Goal: Task Accomplishment & Management: Use online tool/utility

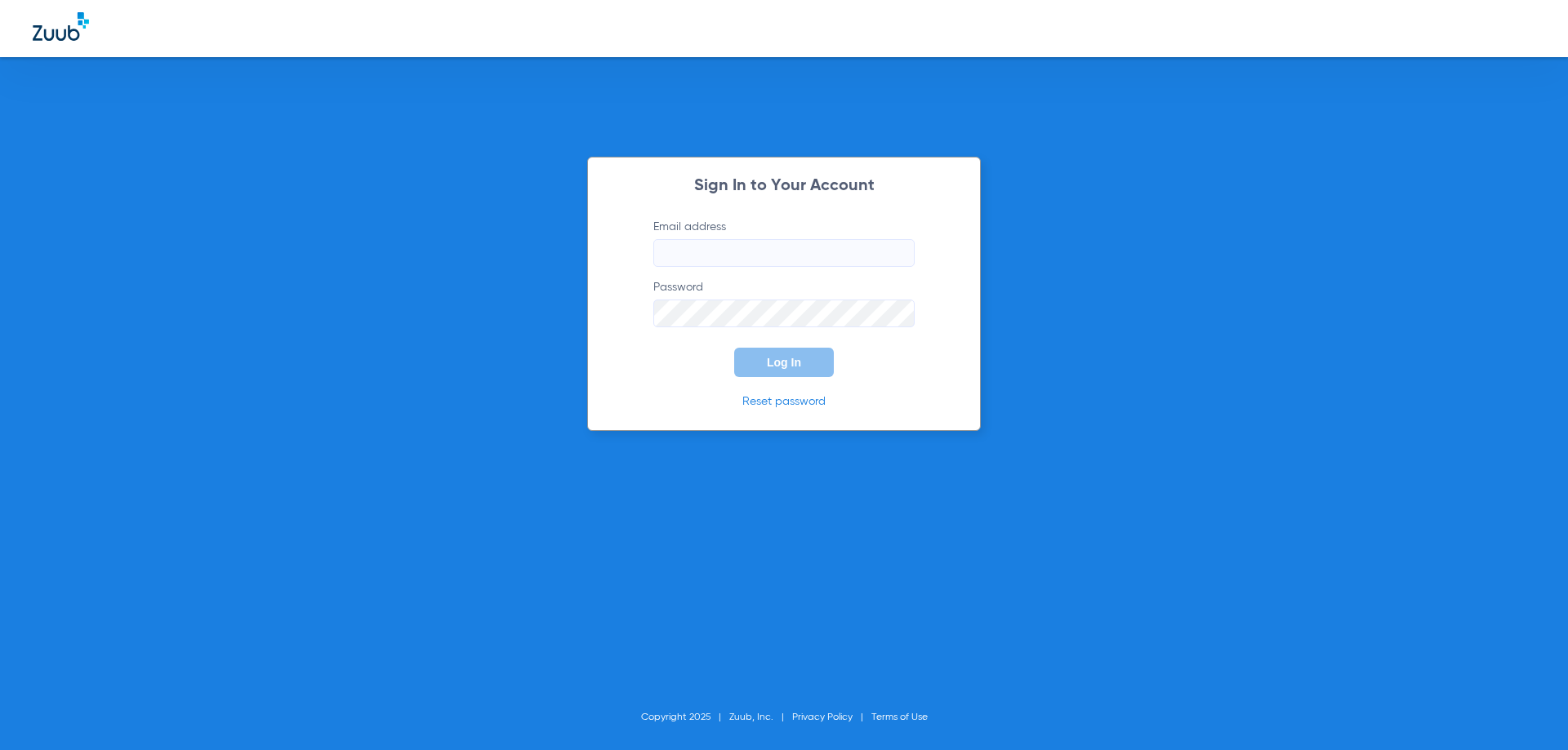
type input "[EMAIL_ADDRESS][DOMAIN_NAME]"
click at [782, 360] on span "Log In" at bounding box center [784, 363] width 34 height 13
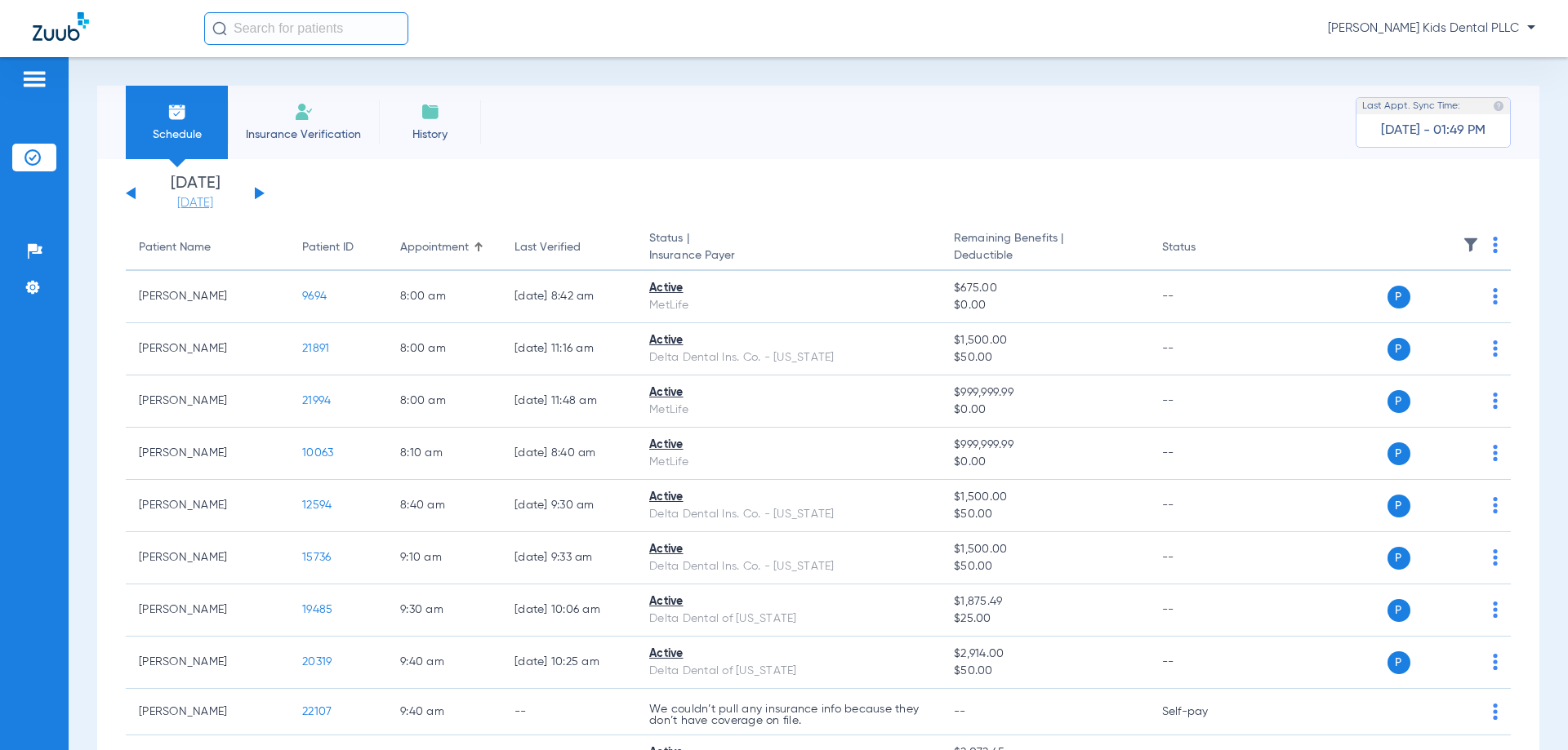
click at [222, 201] on link "[DATE]" at bounding box center [195, 203] width 98 height 16
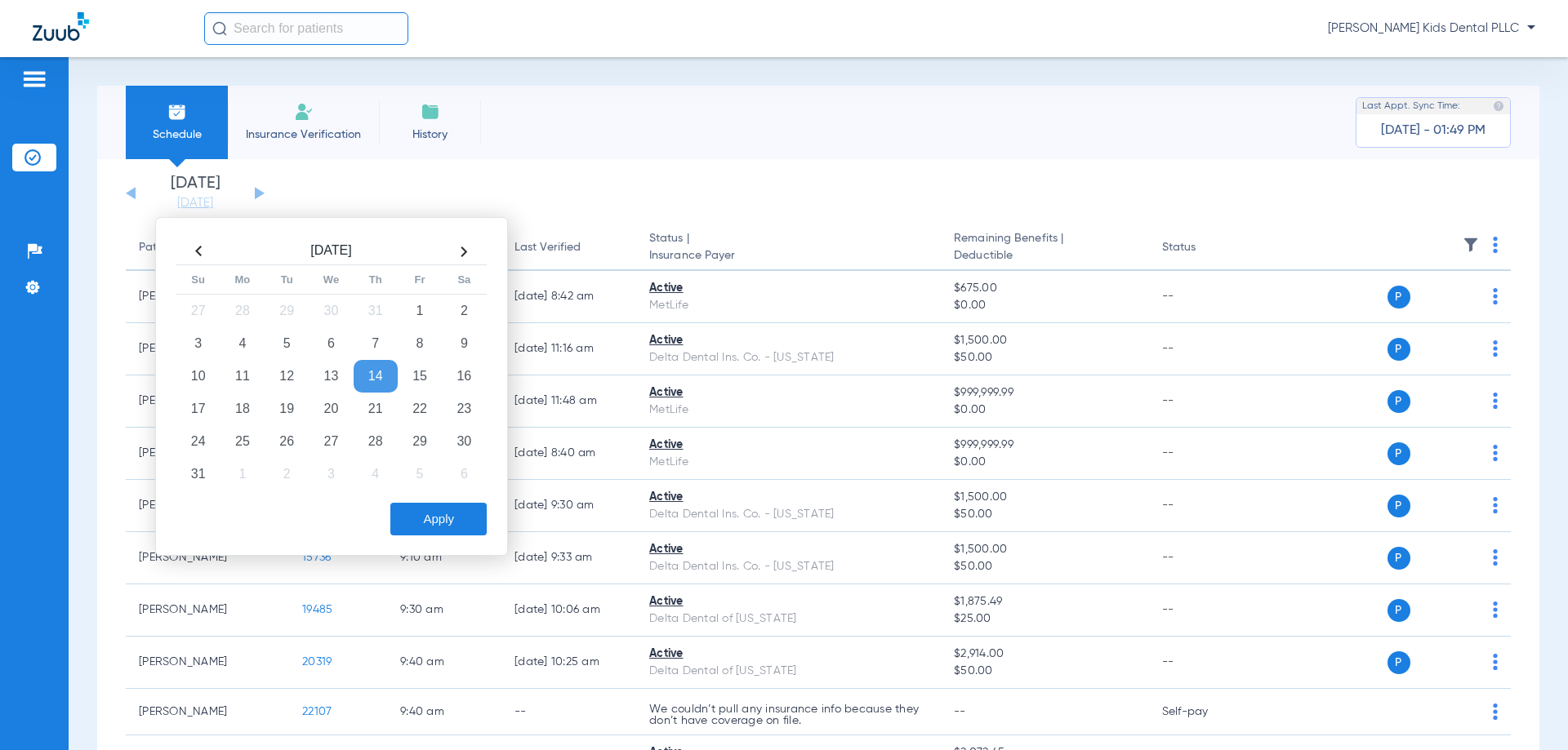
click at [466, 252] on th at bounding box center [464, 252] width 44 height 26
click at [414, 346] on td "10" at bounding box center [420, 344] width 44 height 33
click at [455, 523] on button "Apply" at bounding box center [439, 519] width 96 height 33
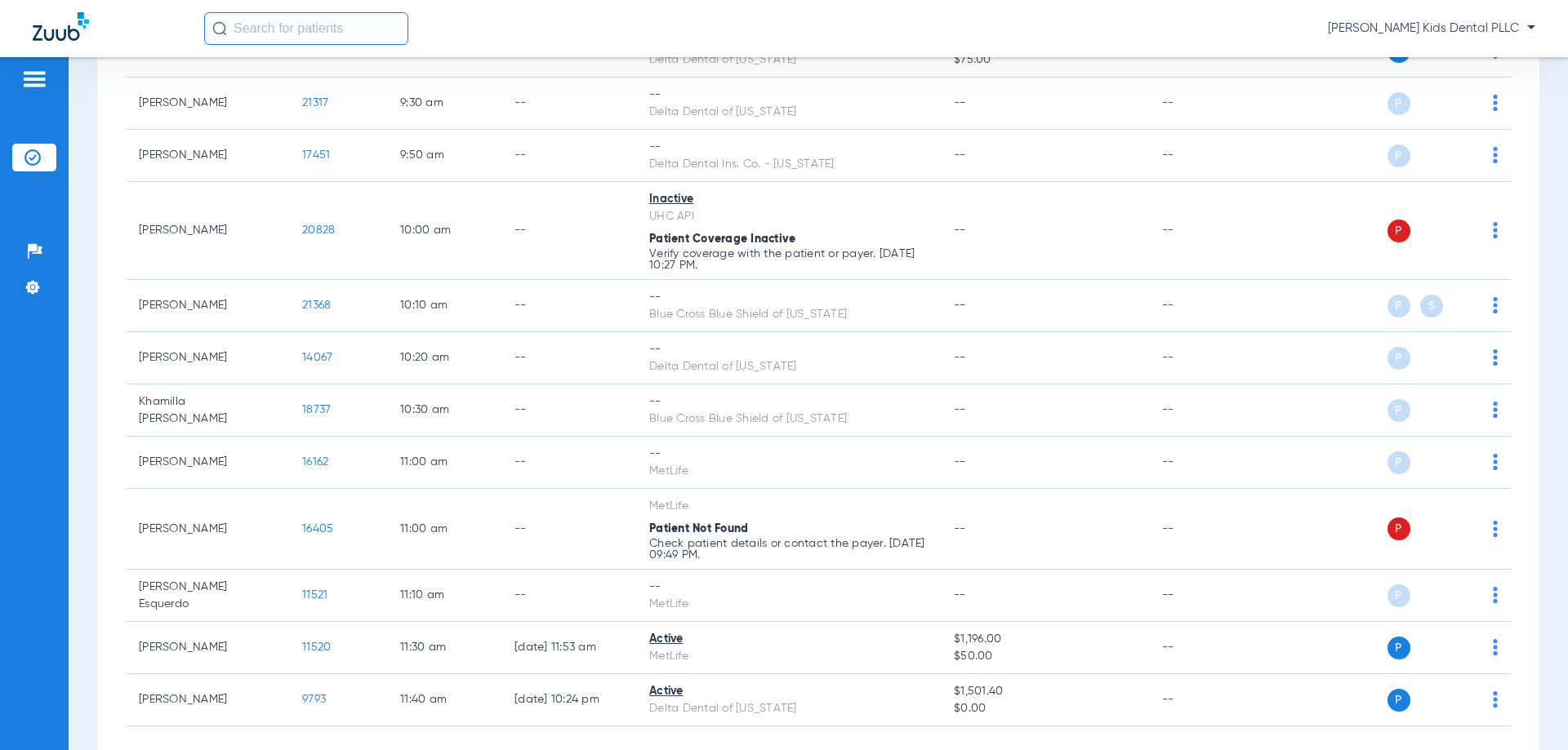
scroll to position [490, 0]
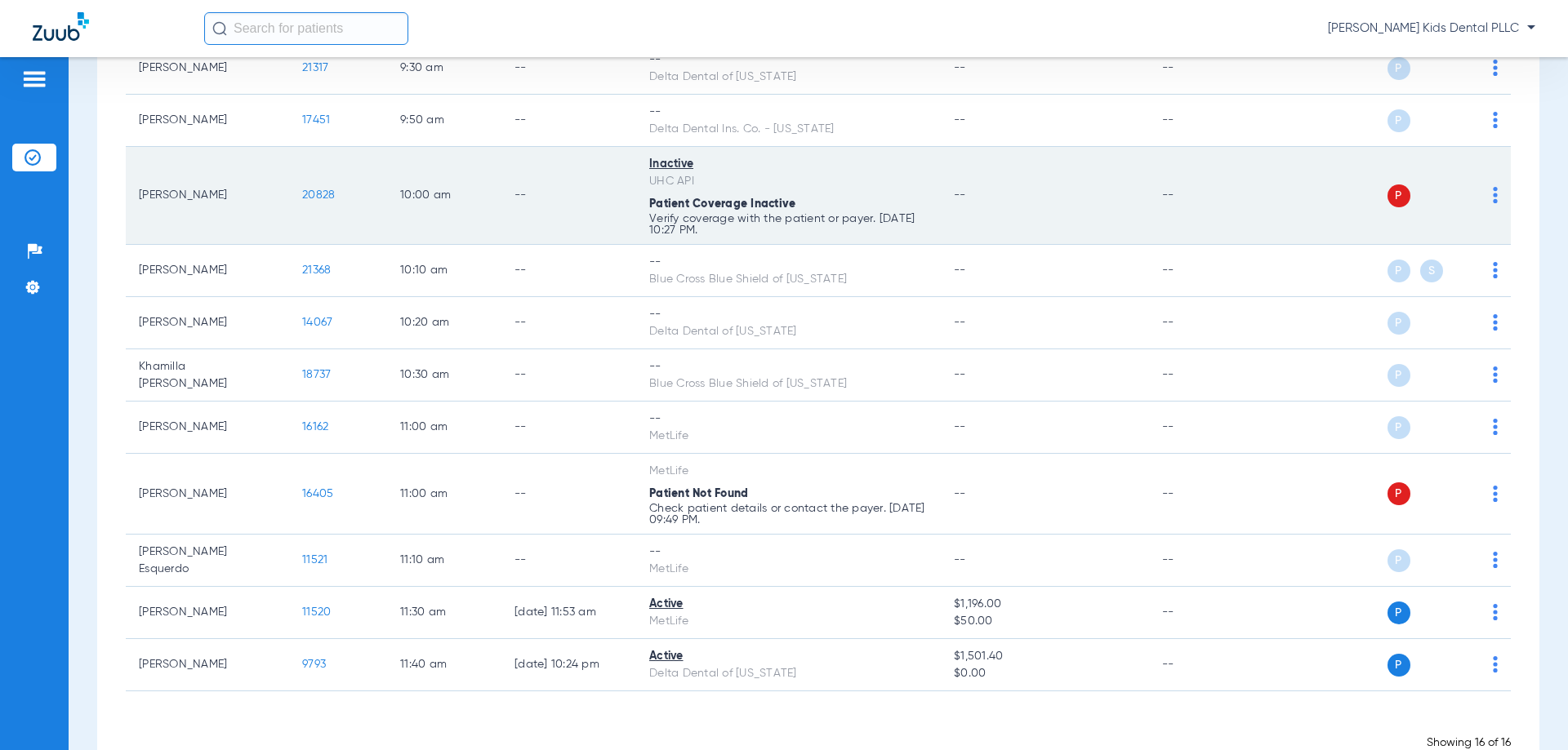
click at [1480, 193] on div "P S" at bounding box center [1379, 196] width 240 height 23
click at [1493, 195] on img at bounding box center [1495, 195] width 5 height 16
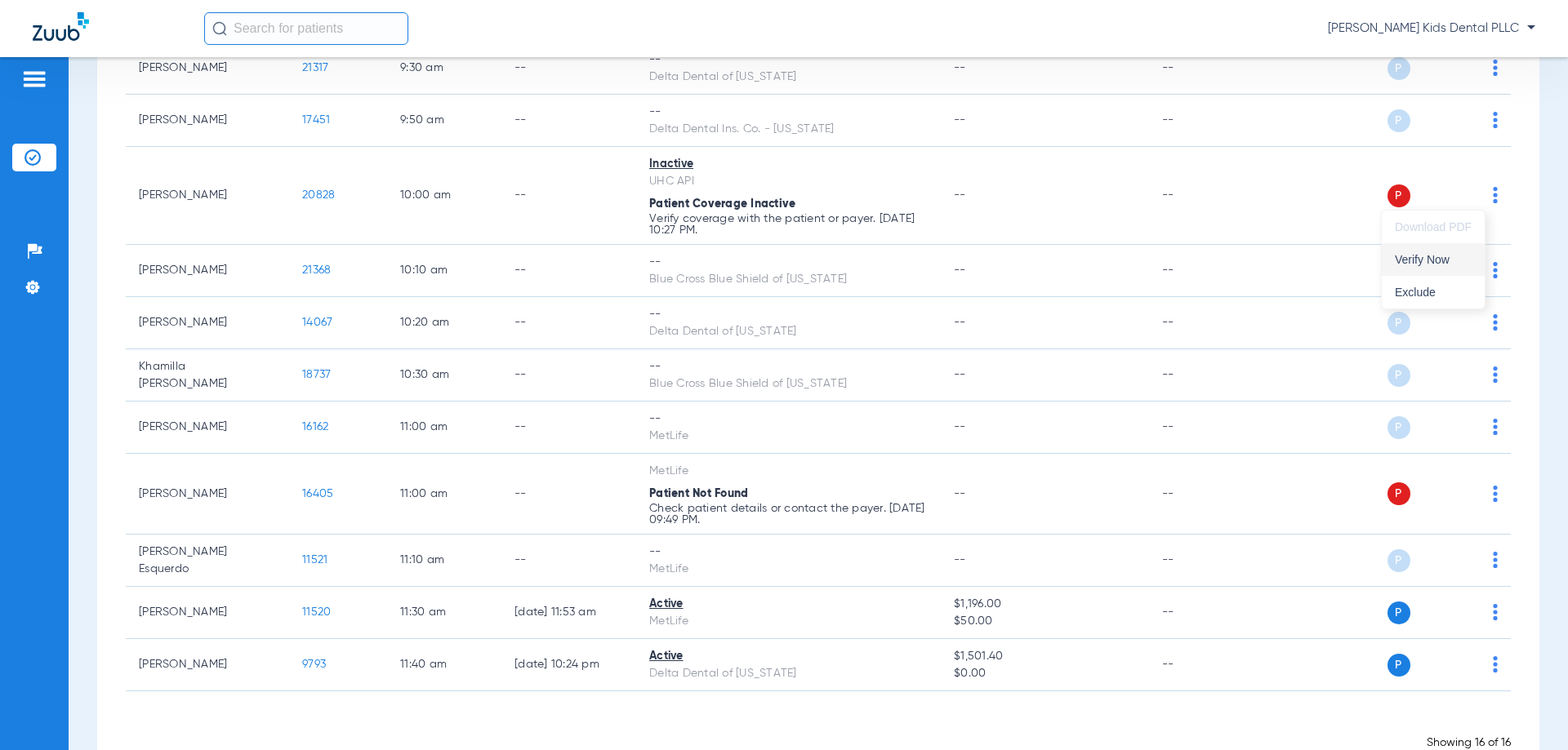
click at [1410, 265] on span "Verify Now" at bounding box center [1434, 260] width 77 height 11
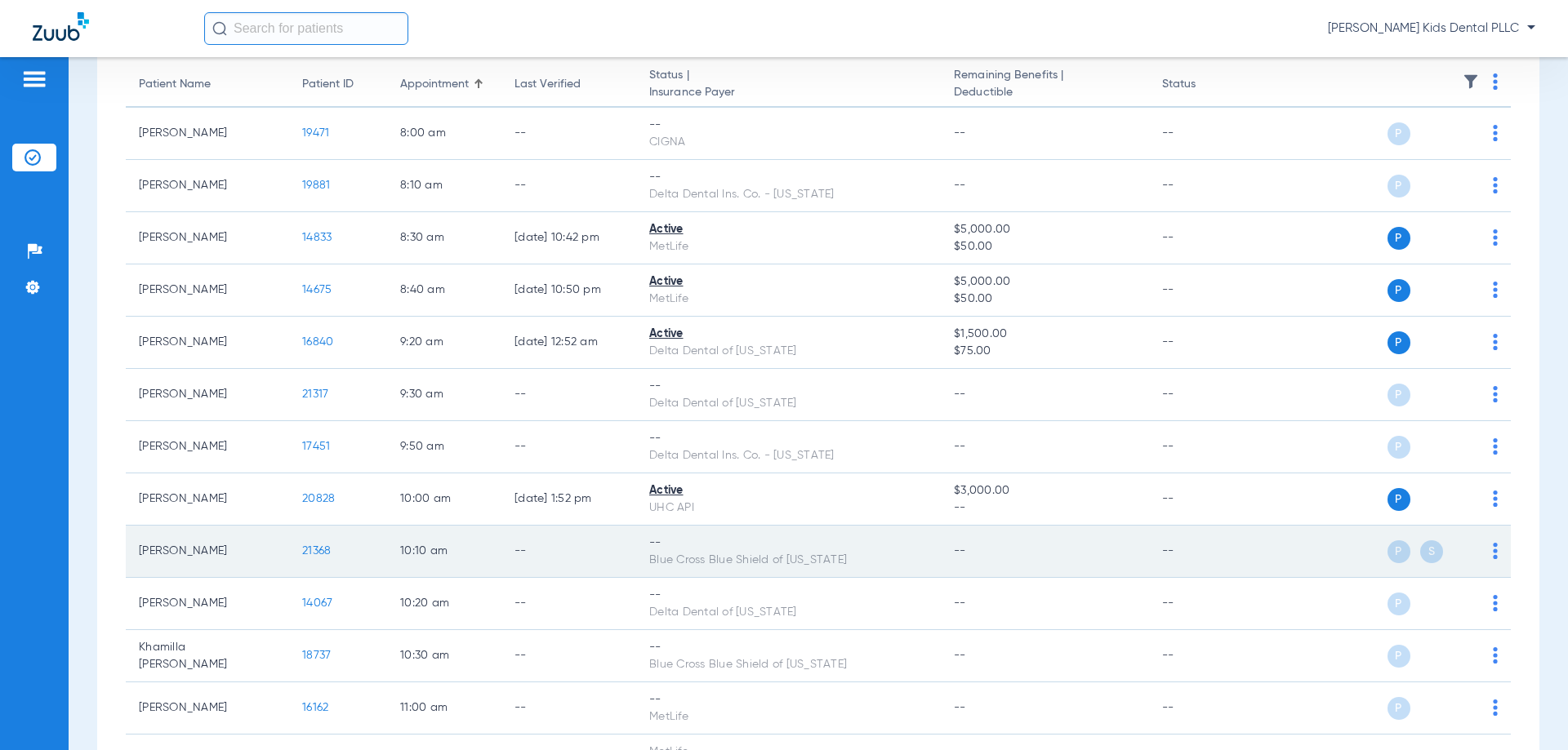
scroll to position [0, 0]
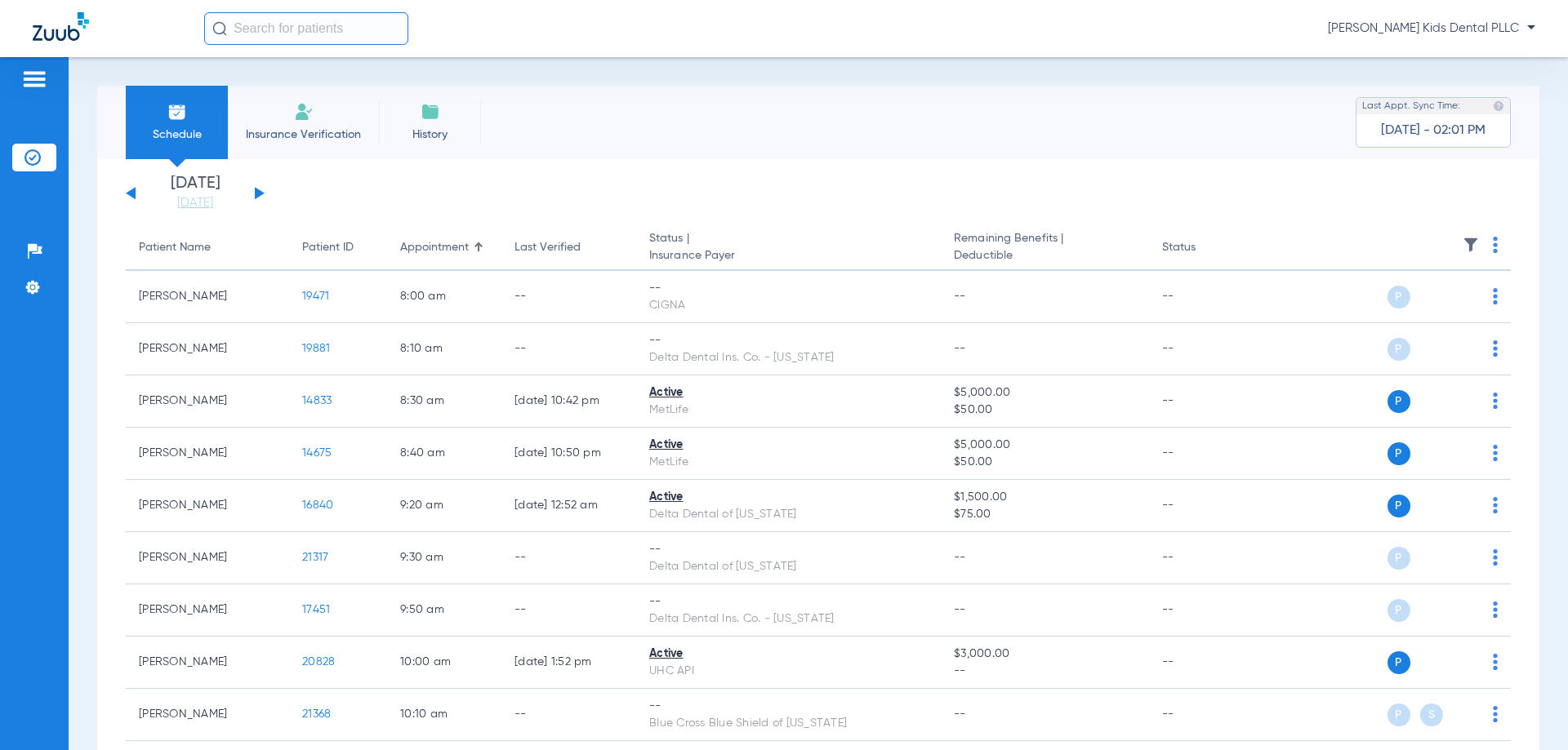
click at [133, 190] on button at bounding box center [131, 193] width 10 height 12
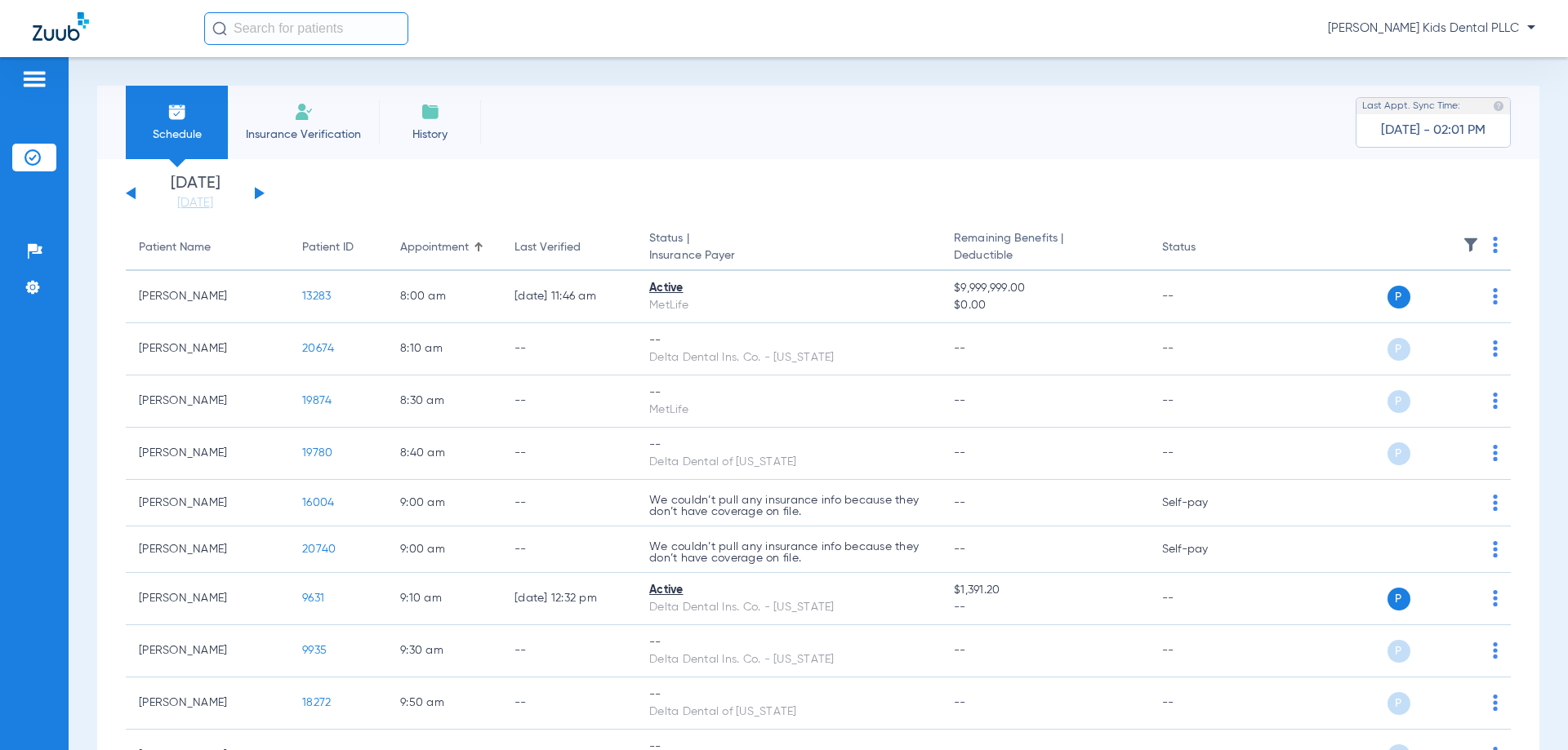
click at [133, 190] on button at bounding box center [131, 193] width 10 height 12
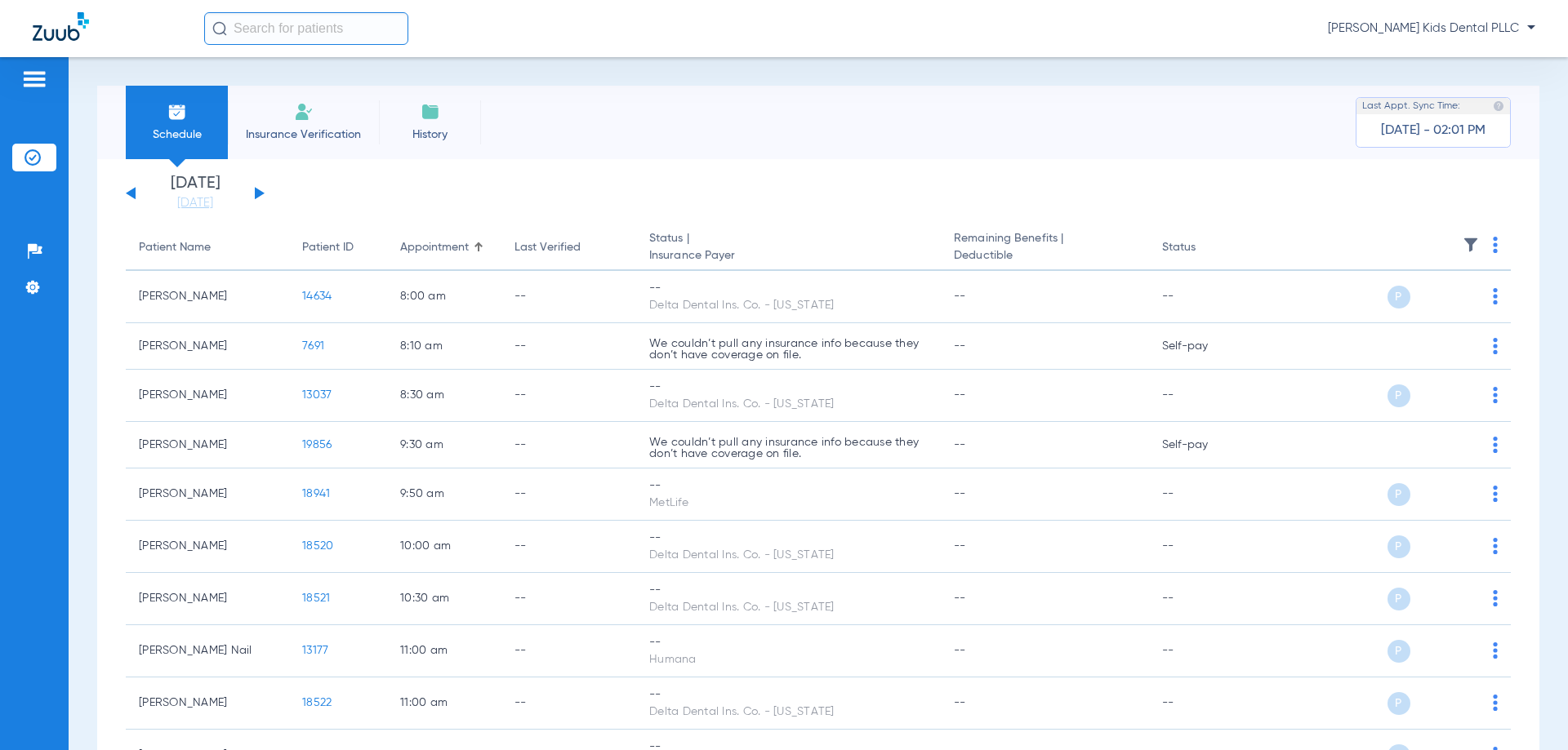
click at [258, 194] on button at bounding box center [260, 193] width 10 height 12
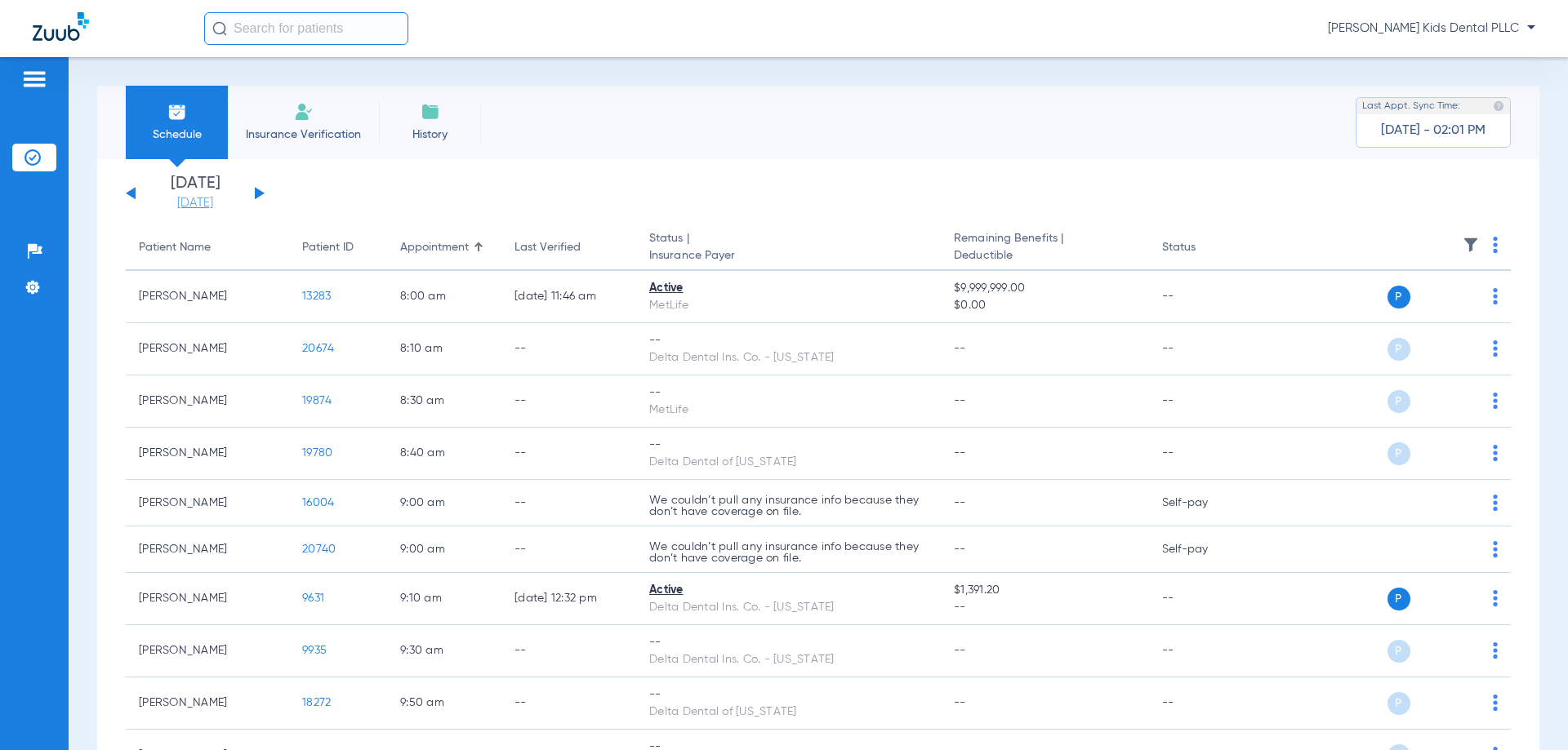
click at [171, 207] on link "[DATE]" at bounding box center [195, 203] width 98 height 16
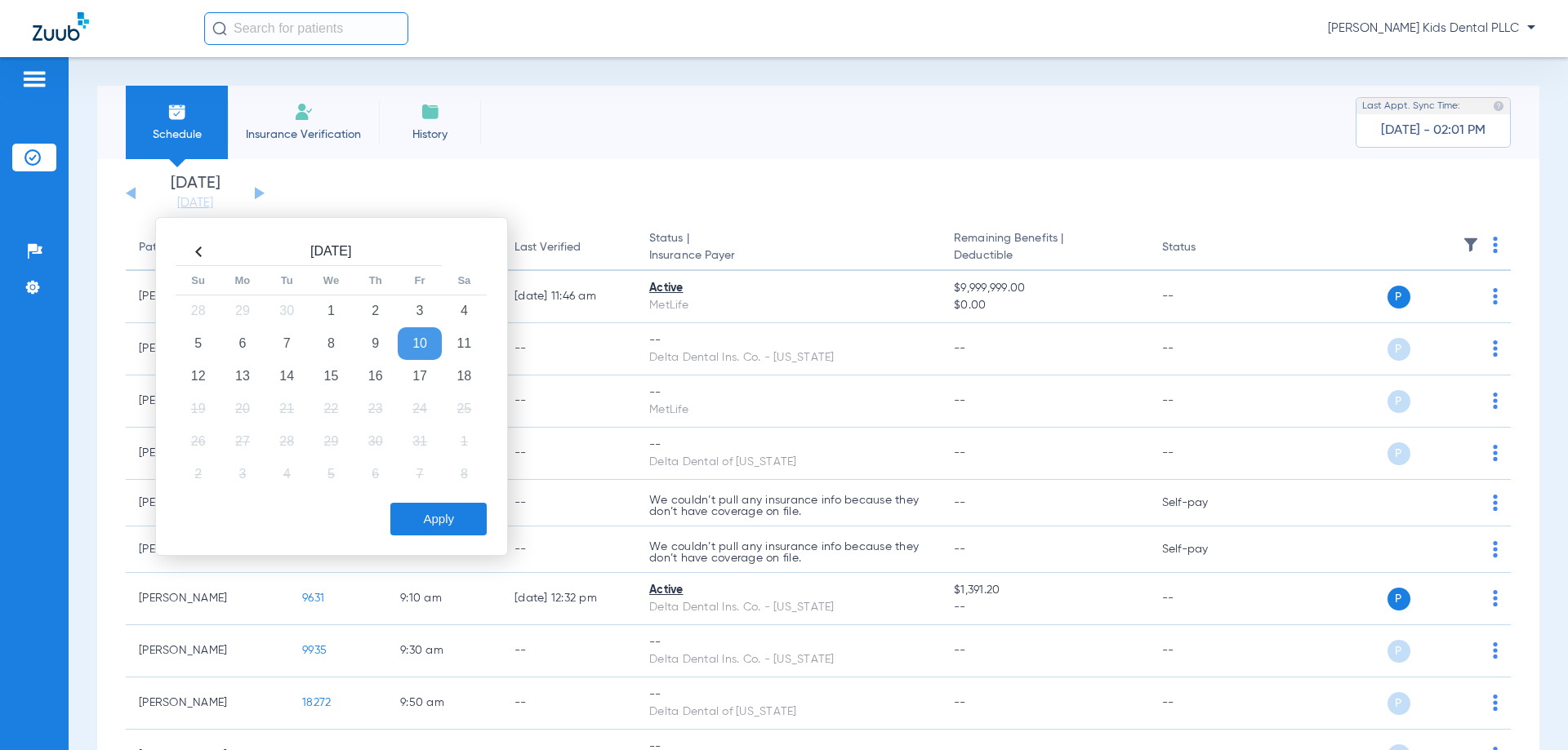
click at [202, 252] on th at bounding box center [199, 252] width 44 height 26
click at [202, 252] on th at bounding box center [199, 252] width 44 height 26
click at [460, 252] on th at bounding box center [464, 252] width 44 height 26
click at [368, 379] on td "14" at bounding box center [376, 377] width 44 height 33
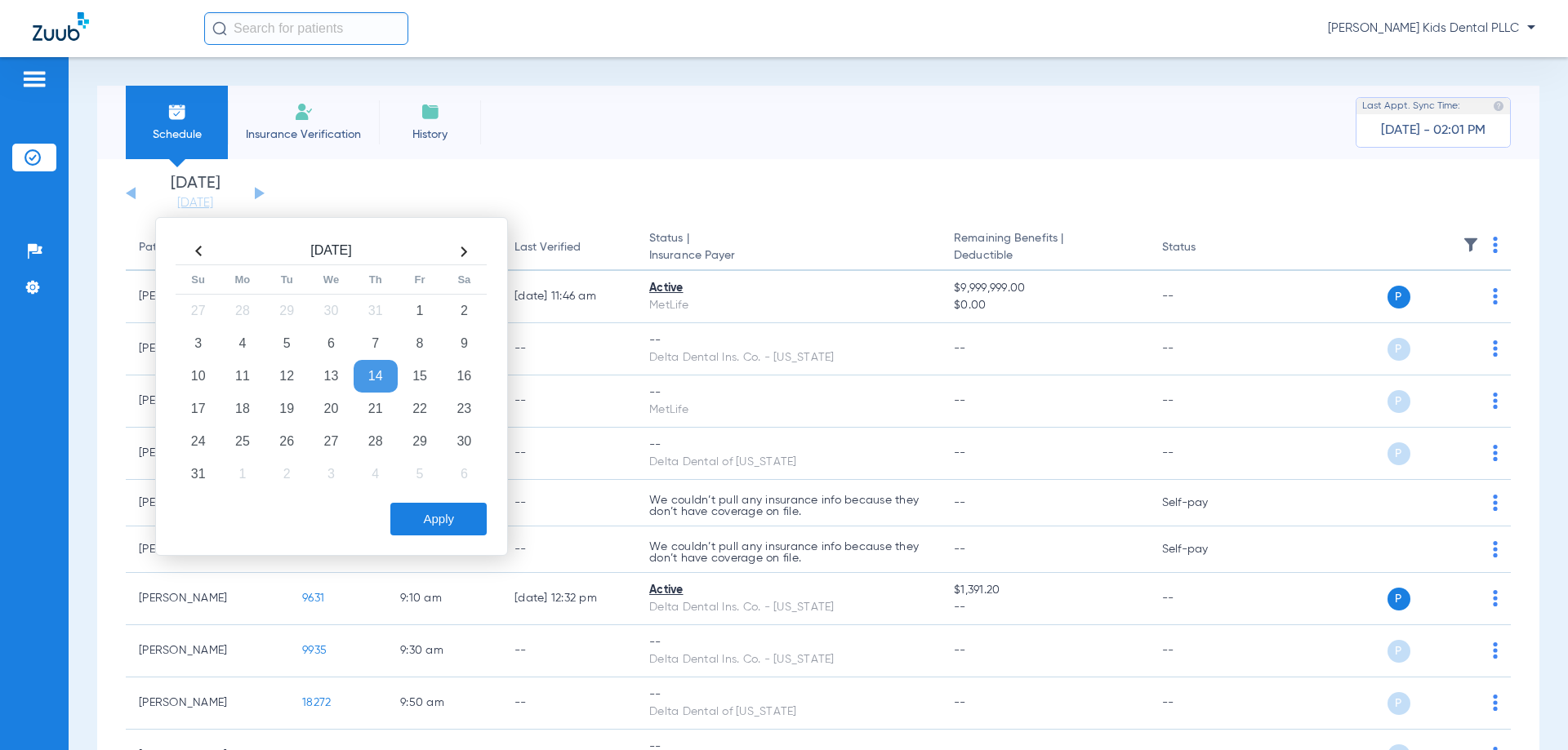
click at [423, 529] on button "Apply" at bounding box center [439, 519] width 96 height 33
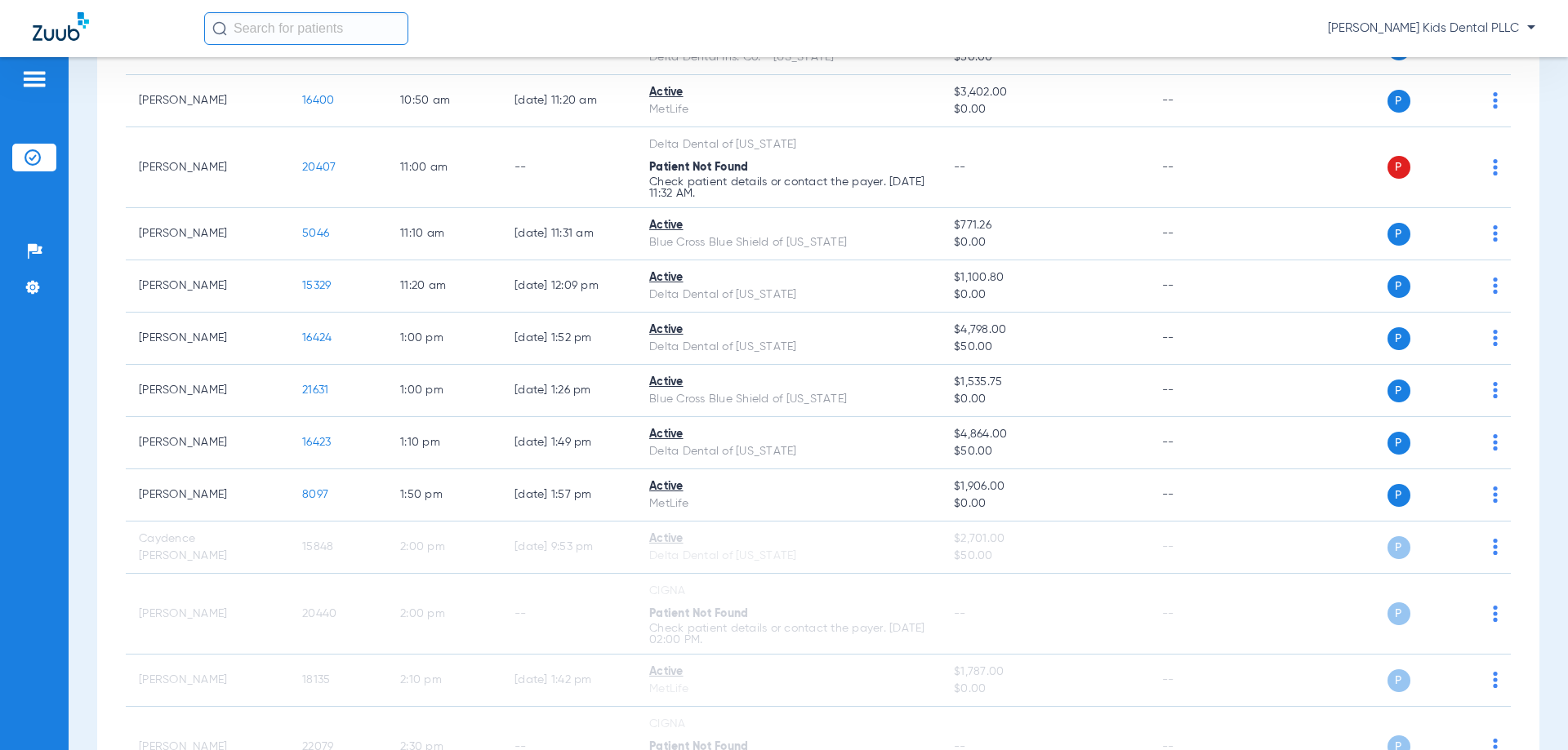
scroll to position [980, 0]
